Goal: Book appointment/travel/reservation

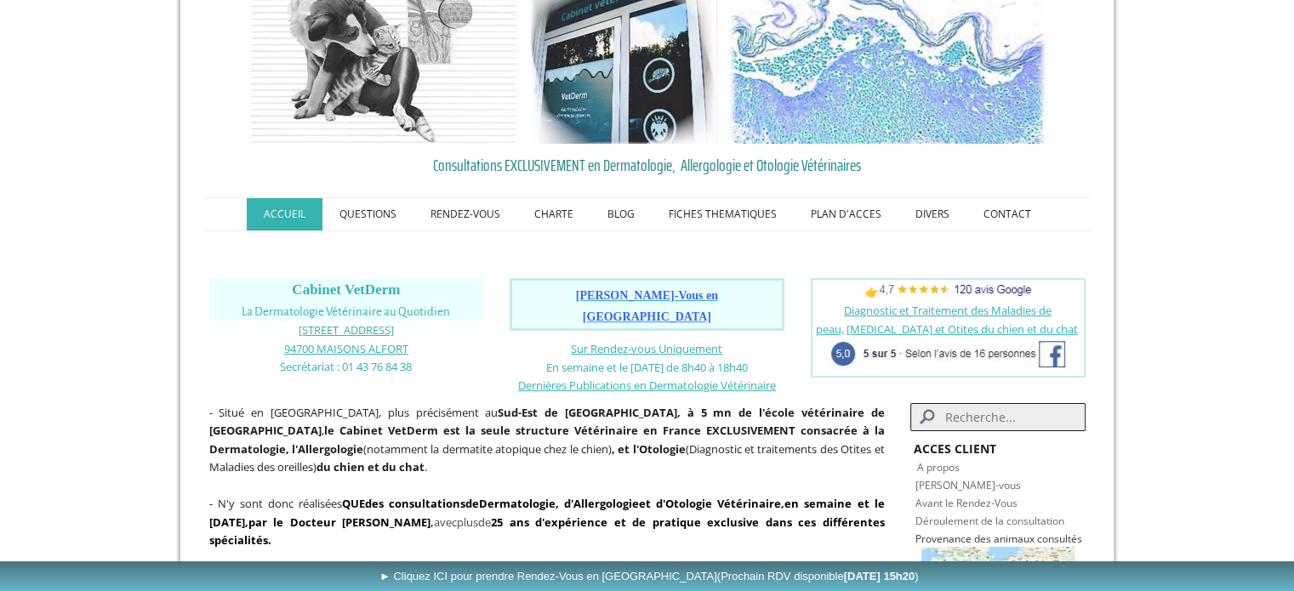
scroll to position [85, 0]
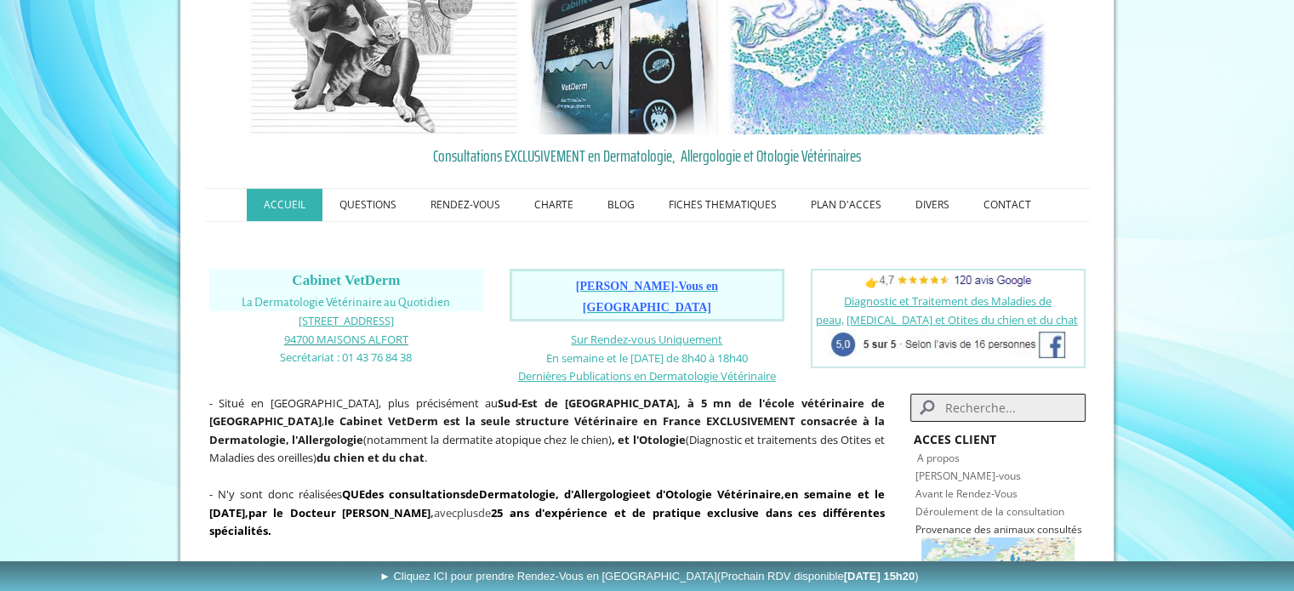
click at [346, 331] on link "94700 MAISONS ALFORT" at bounding box center [346, 339] width 124 height 16
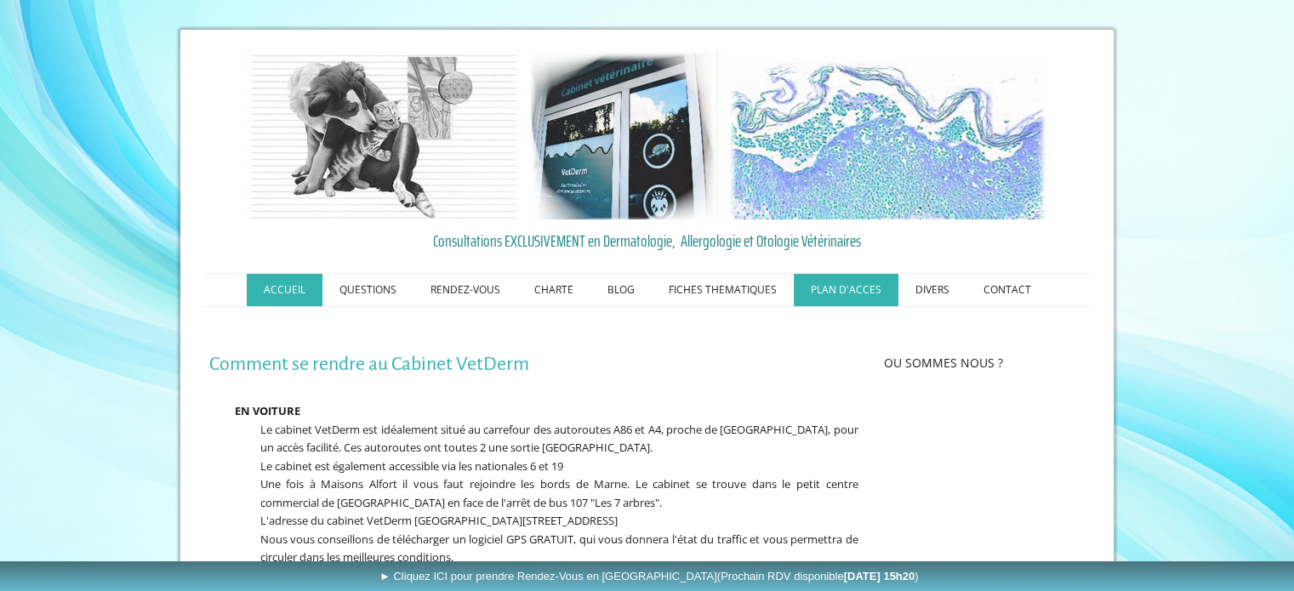
click at [279, 288] on link "ACCUEIL" at bounding box center [285, 290] width 76 height 32
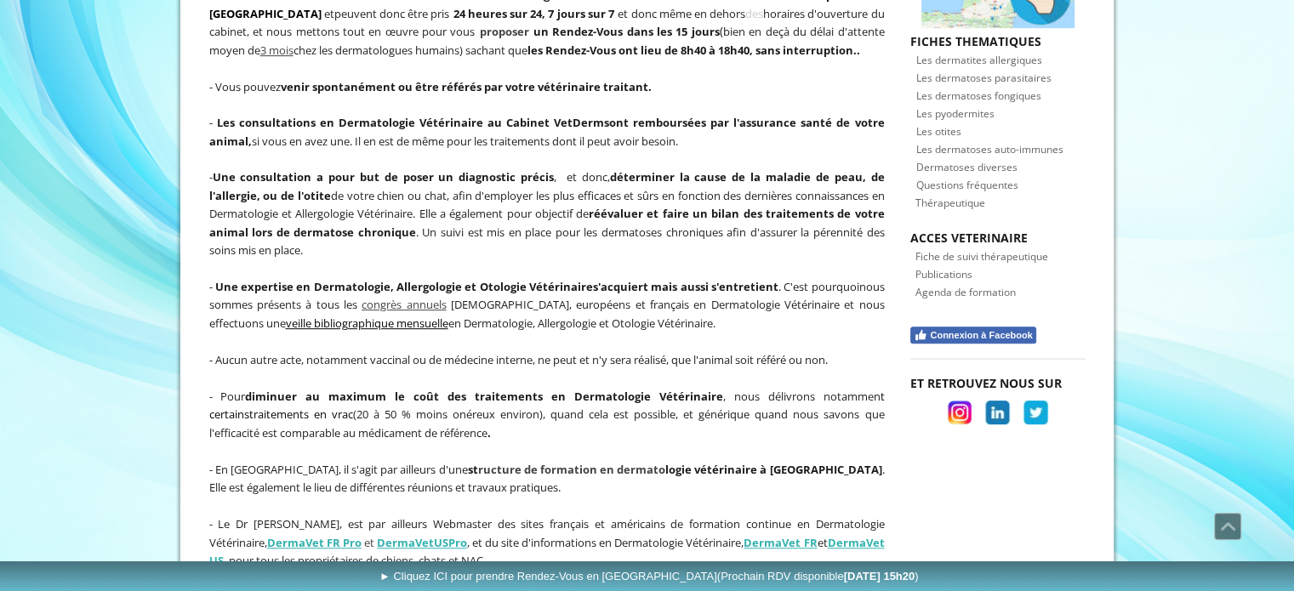
scroll to position [681, 0]
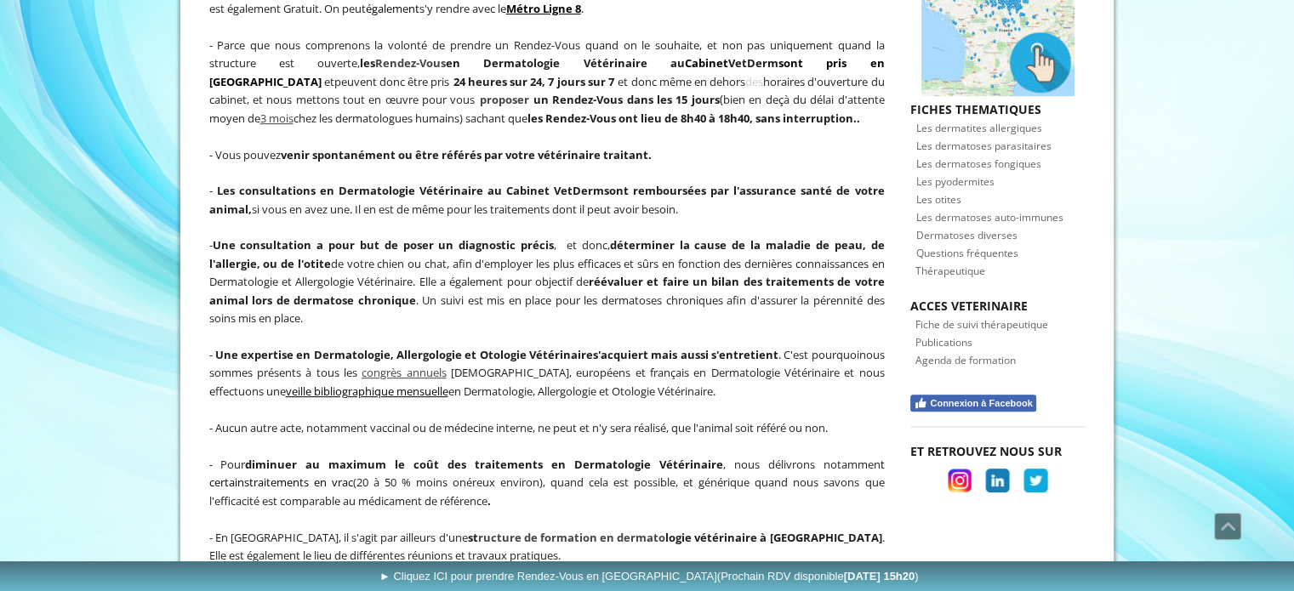
click at [995, 157] on span "Les dermatoses fongiques" at bounding box center [978, 164] width 125 height 14
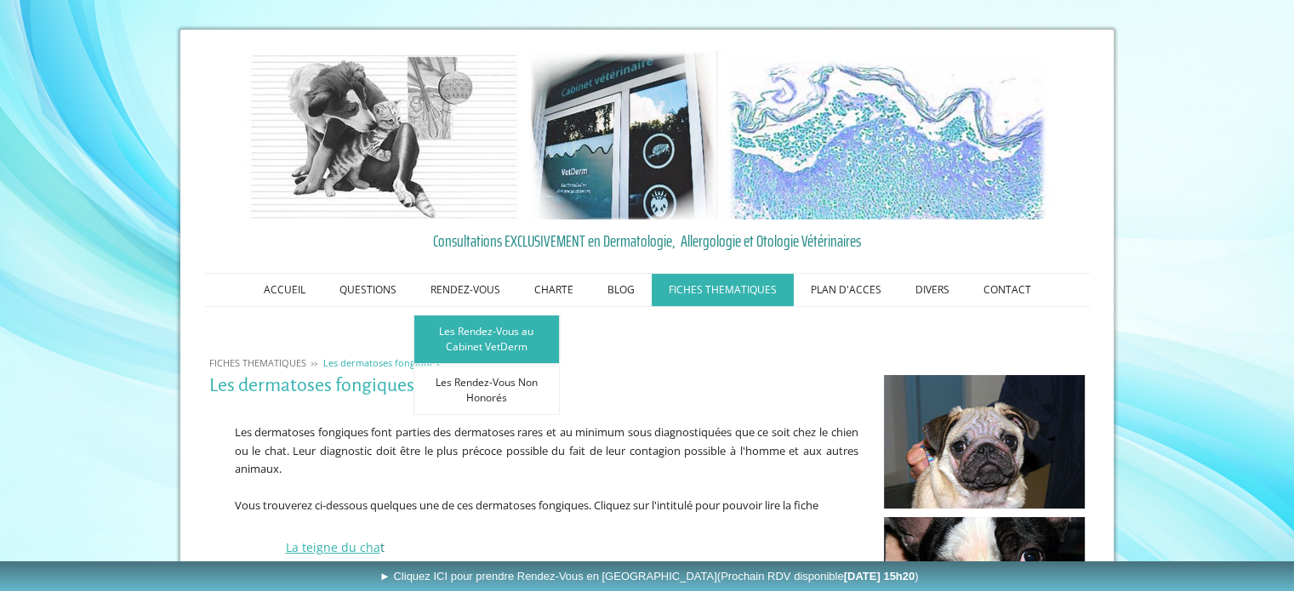
click at [483, 343] on link "Les Rendez-Vous au Cabinet VetDerm" at bounding box center [487, 339] width 146 height 49
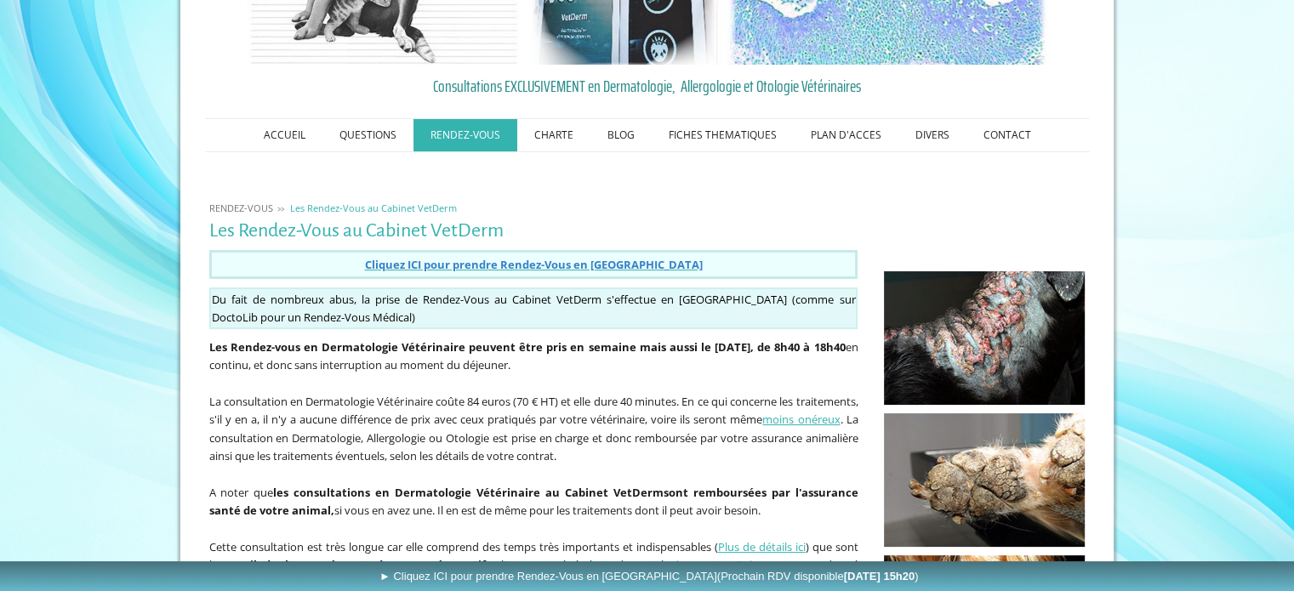
scroll to position [170, 0]
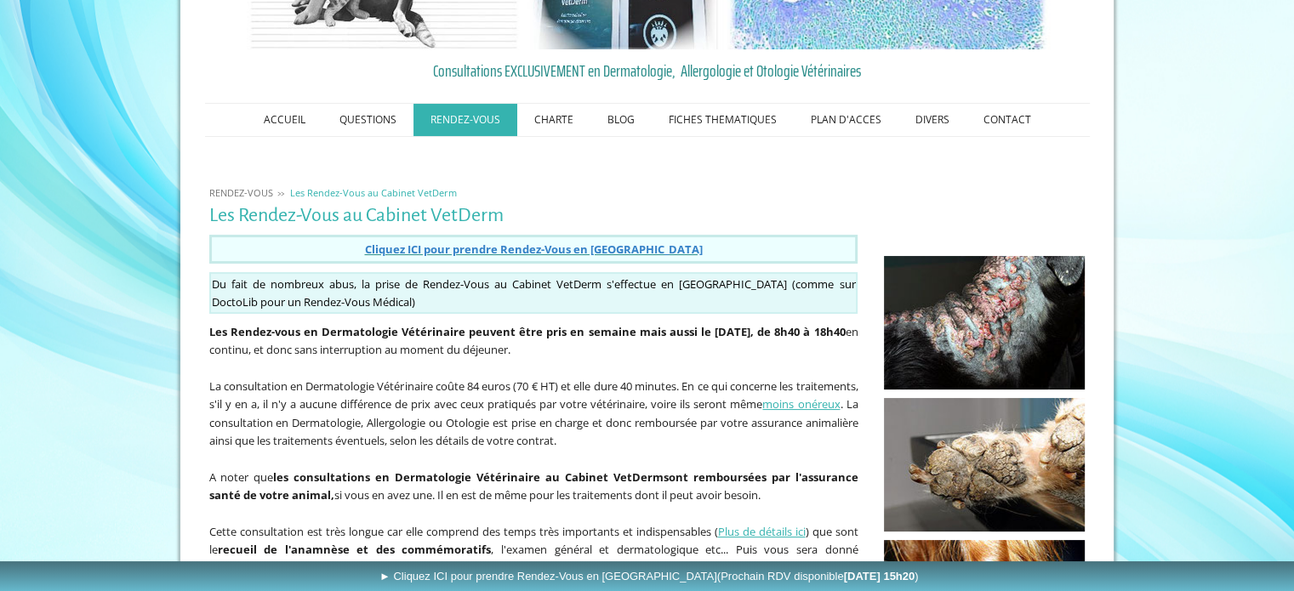
click at [600, 250] on span "Cliquez ICI pour prendre Rendez-Vous en [GEOGRAPHIC_DATA]" at bounding box center [533, 249] width 338 height 15
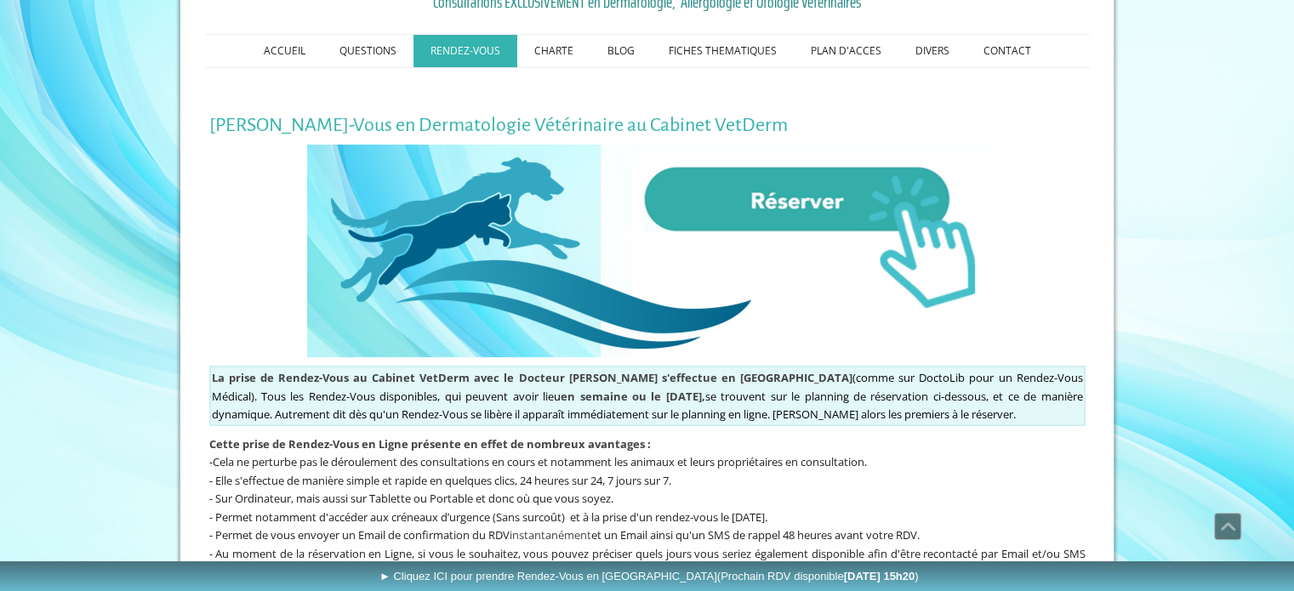
scroll to position [170, 0]
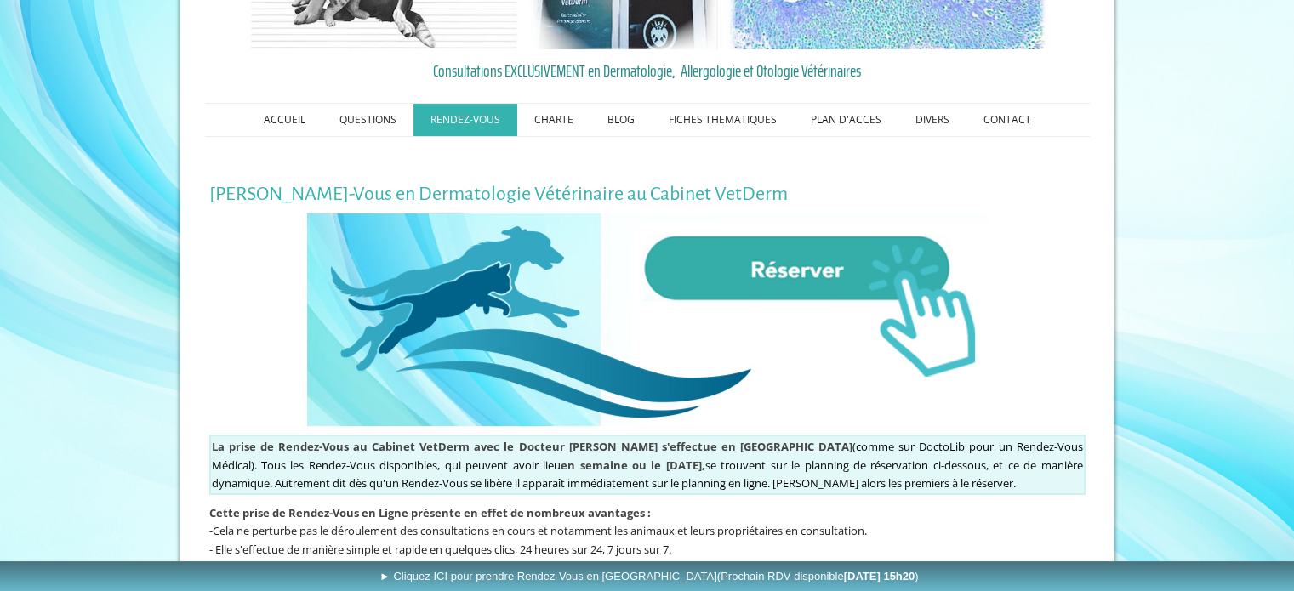
click at [774, 274] on img at bounding box center [647, 320] width 681 height 213
